Goal: Task Accomplishment & Management: Complete application form

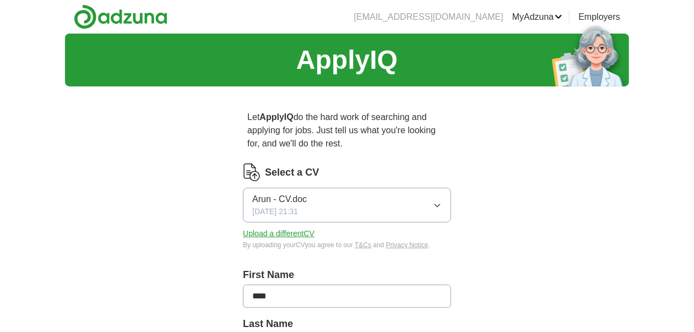
click at [290, 201] on span "Arun - CV.doc" at bounding box center [279, 199] width 55 height 13
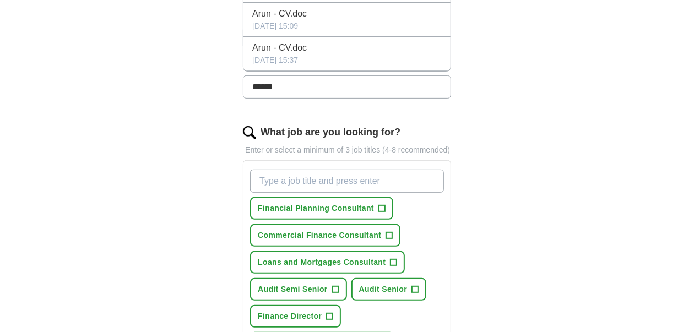
scroll to position [275, 0]
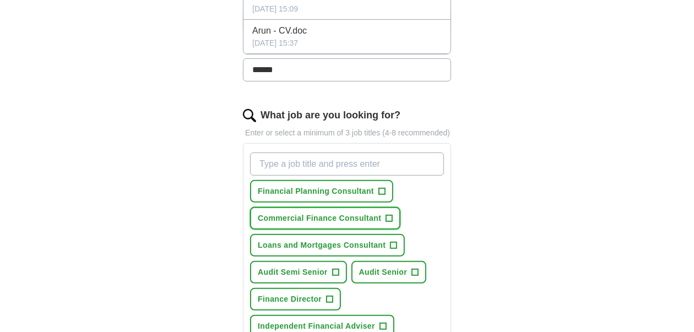
click at [387, 215] on span "+" at bounding box center [389, 218] width 7 height 9
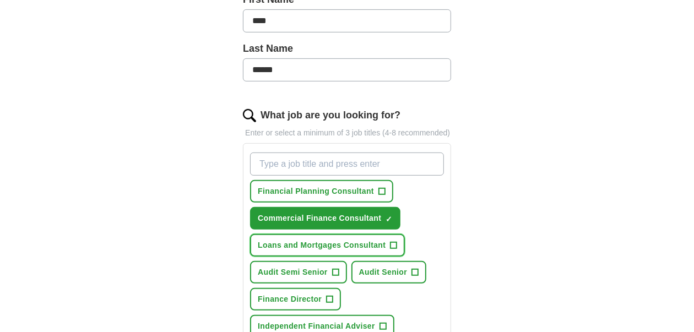
click at [392, 242] on span "+" at bounding box center [393, 245] width 7 height 9
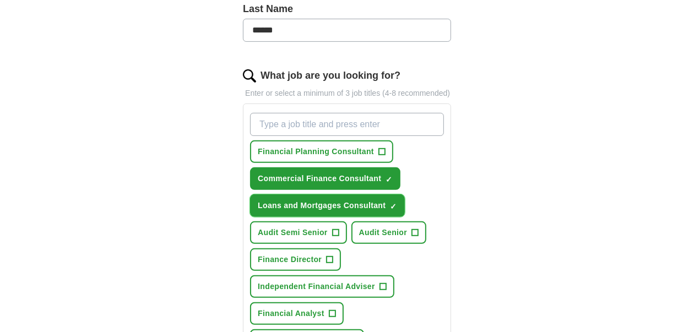
scroll to position [330, 0]
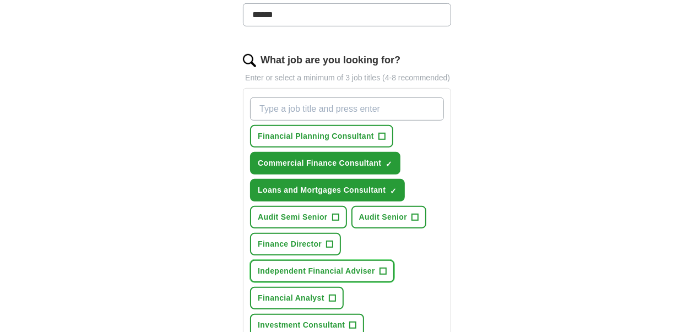
click at [381, 267] on span "+" at bounding box center [382, 271] width 7 height 9
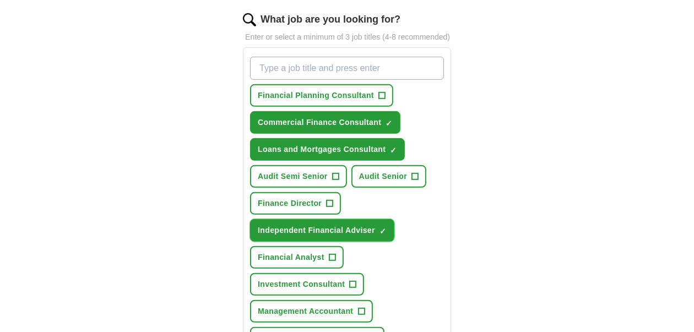
scroll to position [385, 0]
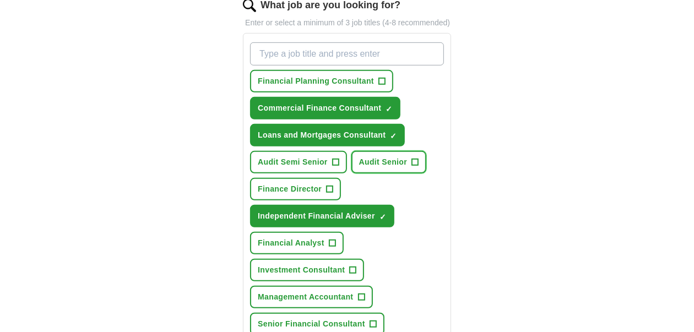
click at [384, 160] on span "Audit Senior" at bounding box center [383, 162] width 48 height 12
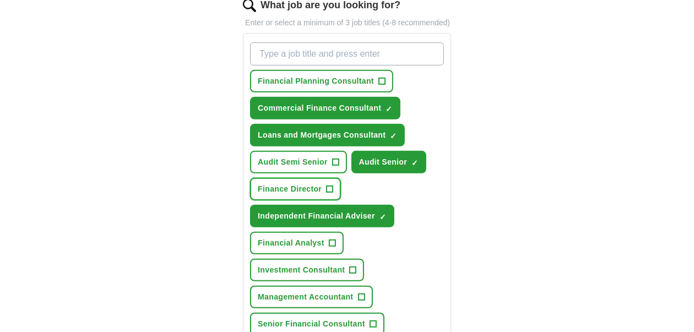
click at [301, 189] on span "Finance Director" at bounding box center [290, 189] width 64 height 12
click at [292, 266] on span "Investment Consultant" at bounding box center [301, 270] width 87 height 12
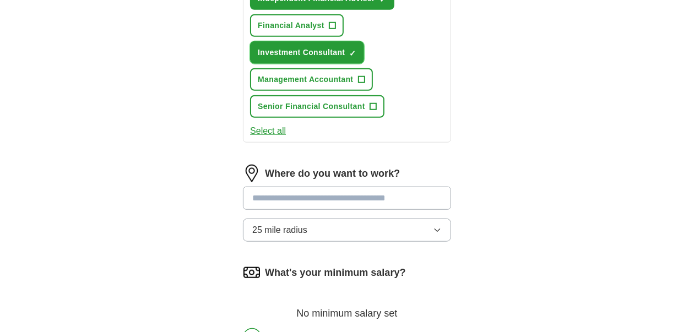
scroll to position [606, 0]
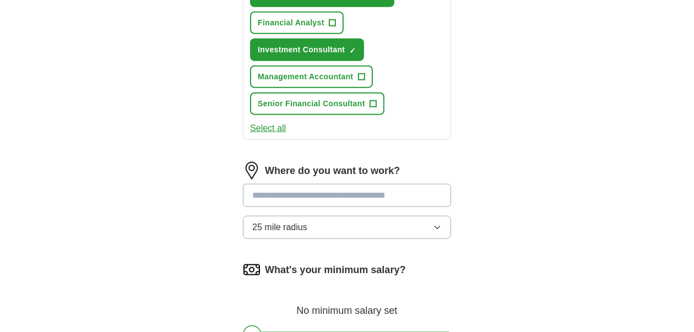
click at [329, 193] on input at bounding box center [347, 195] width 208 height 23
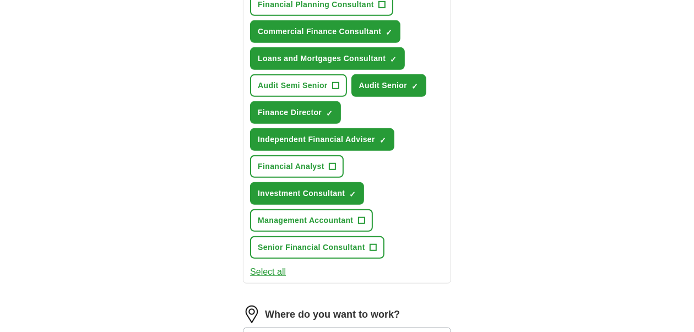
scroll to position [440, 0]
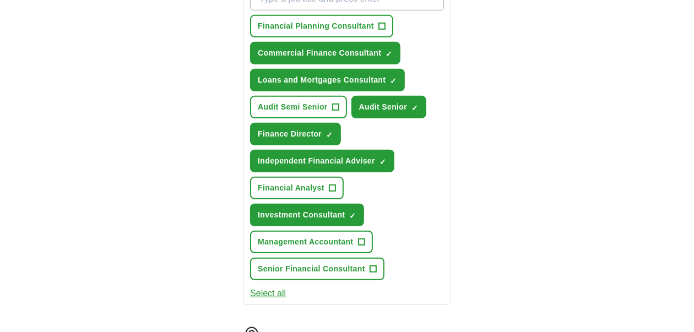
type input "**********"
click at [373, 265] on span "+" at bounding box center [372, 269] width 7 height 9
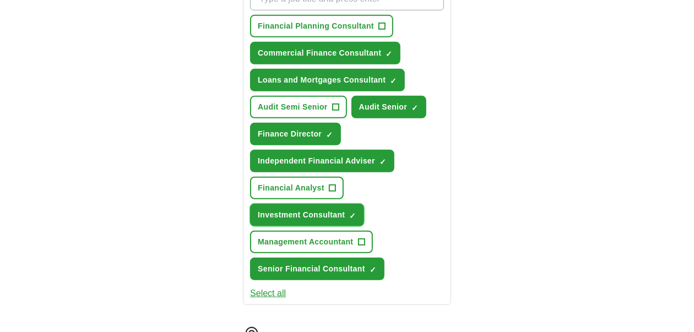
click at [0, 0] on span "×" at bounding box center [0, 0] width 0 height 0
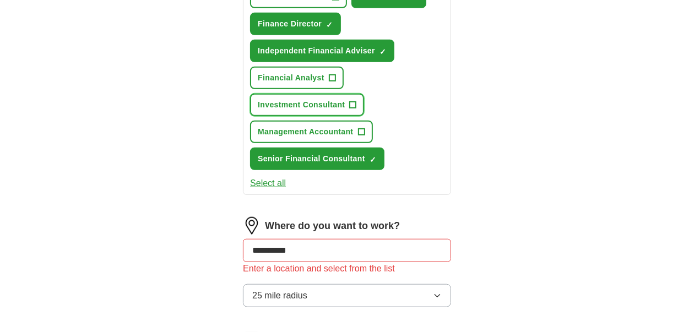
scroll to position [606, 0]
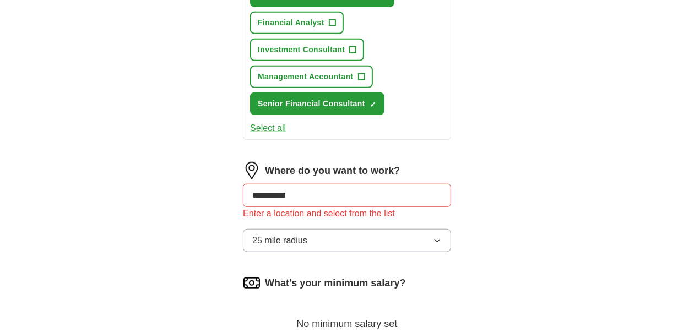
click at [437, 237] on icon "button" at bounding box center [437, 240] width 9 height 9
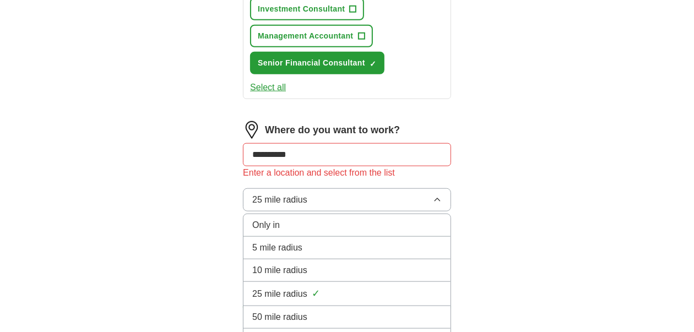
scroll to position [661, 0]
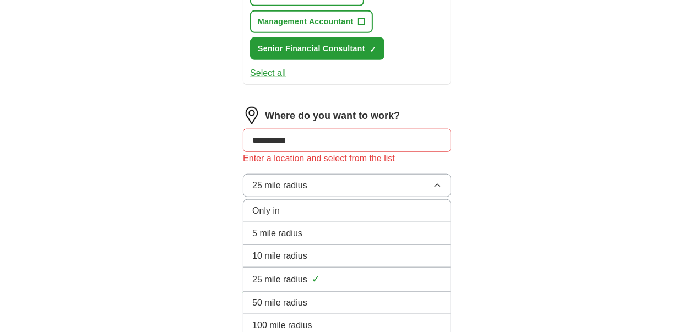
click at [293, 233] on span "5 mile radius" at bounding box center [277, 233] width 50 height 13
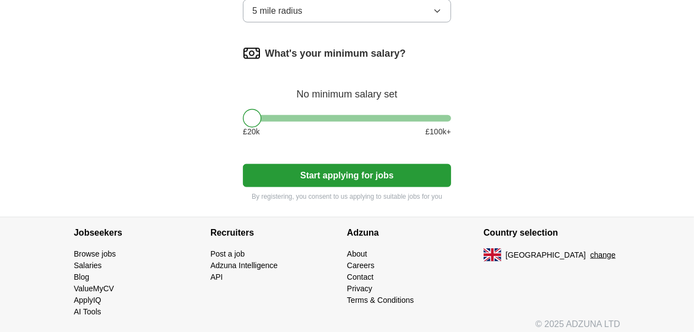
scroll to position [839, 0]
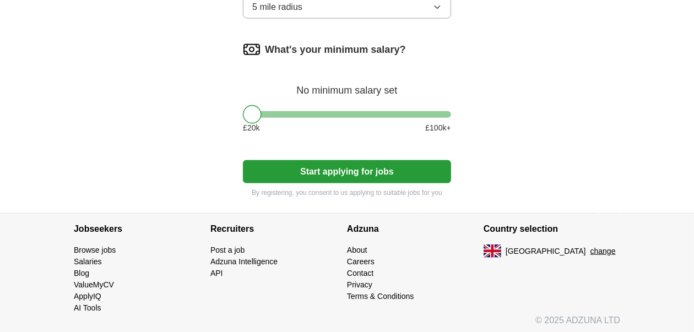
click at [351, 165] on button "Start applying for jobs" at bounding box center [347, 171] width 208 height 23
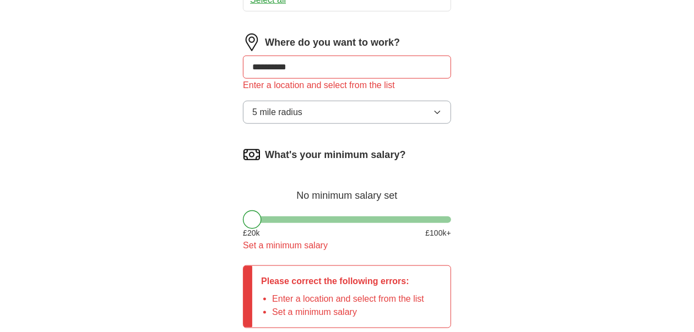
scroll to position [674, 0]
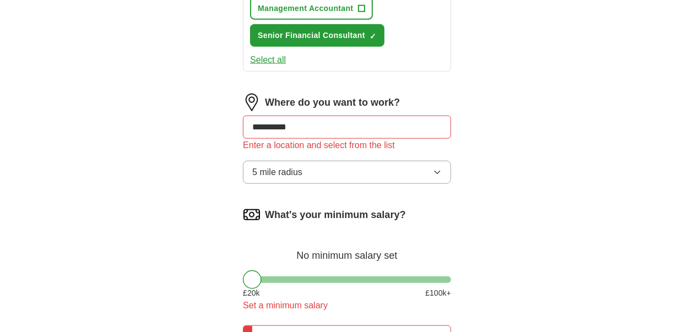
click at [436, 169] on icon "button" at bounding box center [437, 172] width 9 height 9
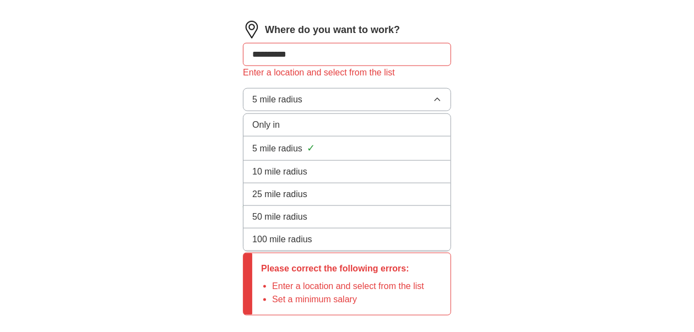
scroll to position [729, 0]
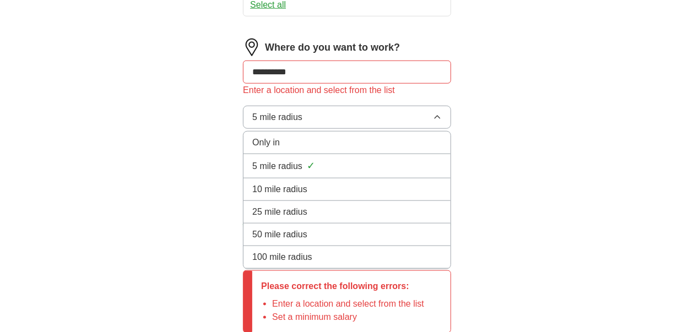
click at [312, 187] on div "10 mile radius" at bounding box center [346, 189] width 189 height 13
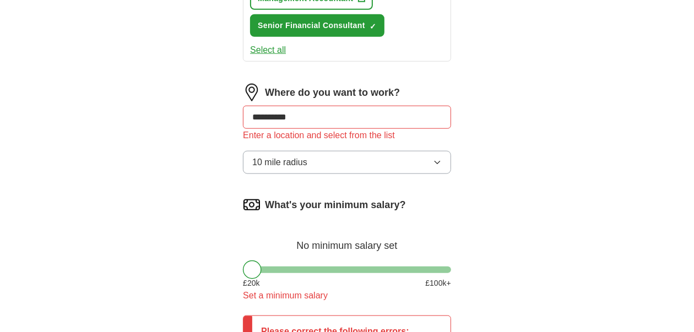
scroll to position [674, 0]
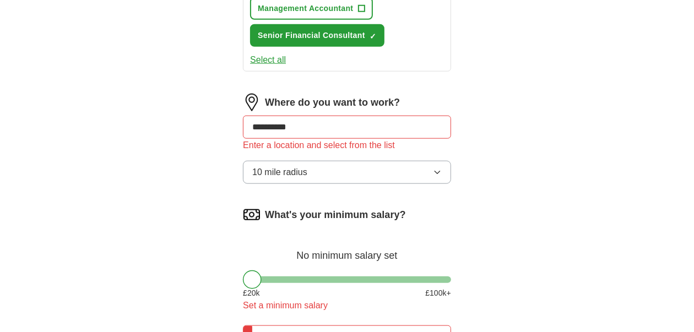
click at [438, 170] on icon "button" at bounding box center [437, 172] width 9 height 9
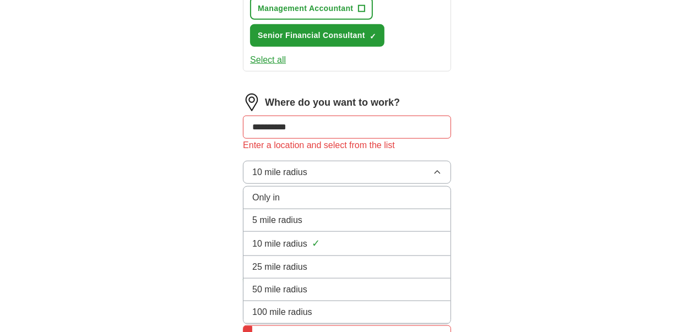
click at [295, 215] on span "5 mile radius" at bounding box center [277, 220] width 50 height 13
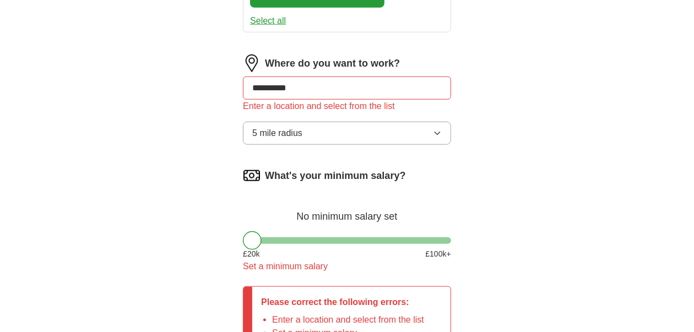
scroll to position [729, 0]
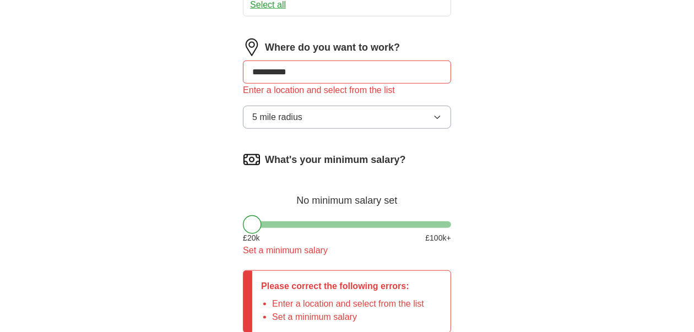
click at [316, 247] on div "Set a minimum salary" at bounding box center [347, 250] width 208 height 13
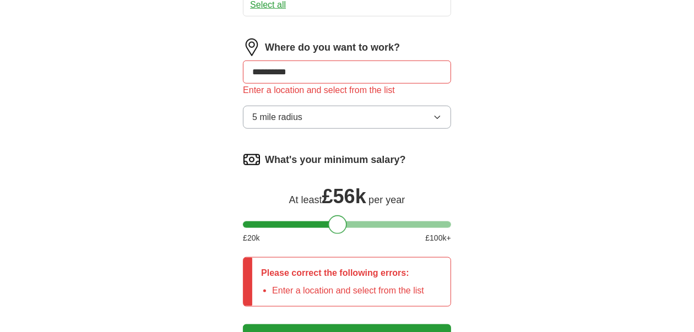
drag, startPoint x: 256, startPoint y: 223, endPoint x: 341, endPoint y: 231, distance: 85.2
click at [341, 231] on div "What's your minimum salary? At least £ 56k per year £ 20 k £ 100 k+" at bounding box center [347, 202] width 208 height 102
drag, startPoint x: 341, startPoint y: 231, endPoint x: 331, endPoint y: 230, distance: 10.0
click at [331, 232] on div "£ 20 k £ 100 k+" at bounding box center [347, 238] width 208 height 12
drag, startPoint x: 336, startPoint y: 221, endPoint x: 346, endPoint y: 220, distance: 10.0
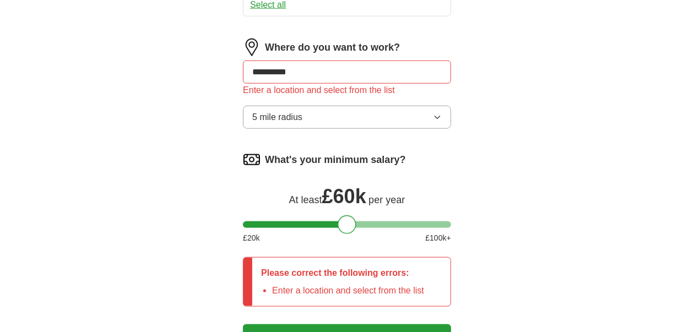
click at [346, 220] on div at bounding box center [346, 224] width 19 height 19
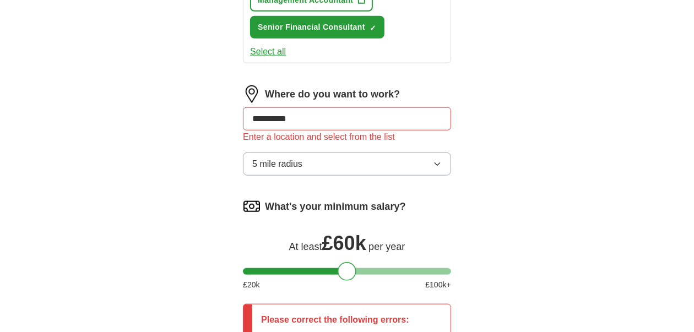
scroll to position [619, 0]
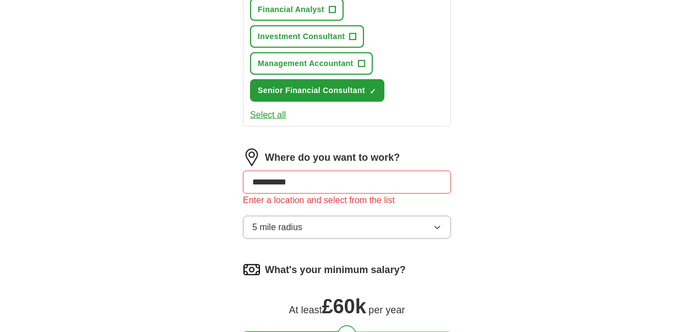
click at [347, 201] on div "Enter a location and select from the list" at bounding box center [347, 200] width 208 height 13
click at [319, 186] on input "**********" at bounding box center [347, 182] width 208 height 23
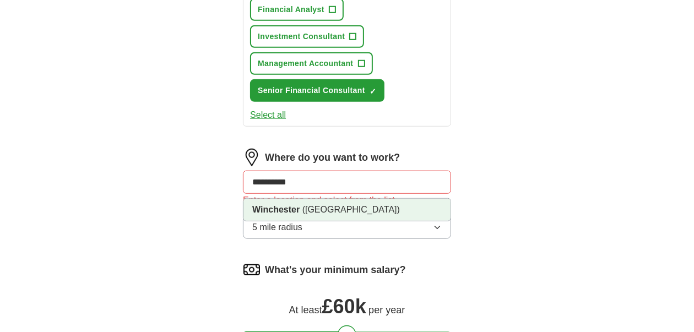
click at [299, 208] on strong "Winchester" at bounding box center [275, 209] width 47 height 9
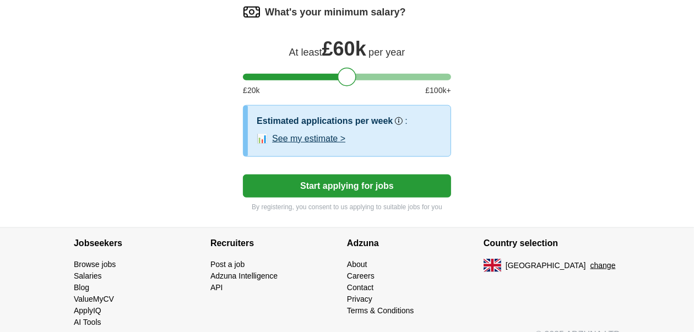
scroll to position [886, 0]
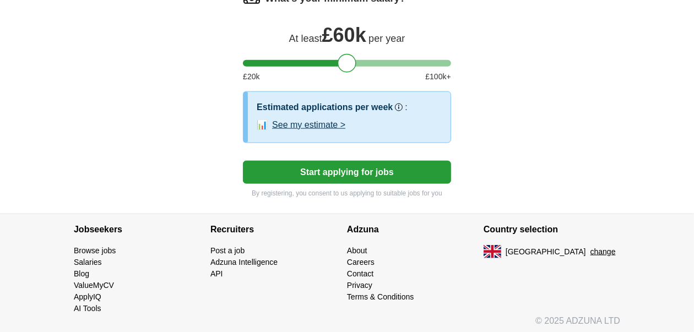
click at [337, 164] on button "Start applying for jobs" at bounding box center [347, 172] width 208 height 23
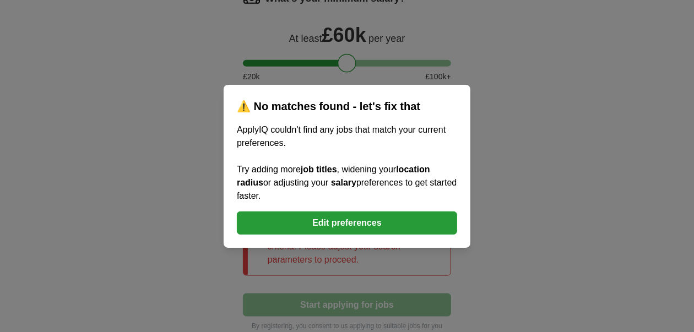
click at [360, 219] on button "Edit preferences" at bounding box center [347, 222] width 220 height 23
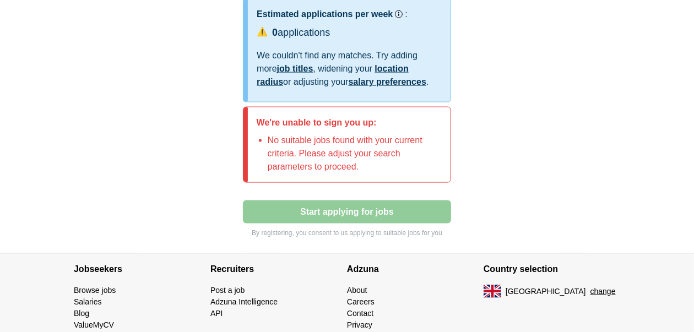
scroll to position [963, 0]
